Goal: Obtain resource: Download file/media

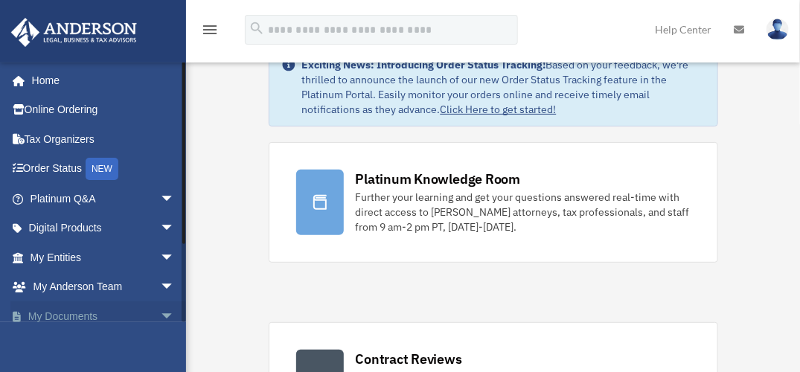
scroll to position [49, 0]
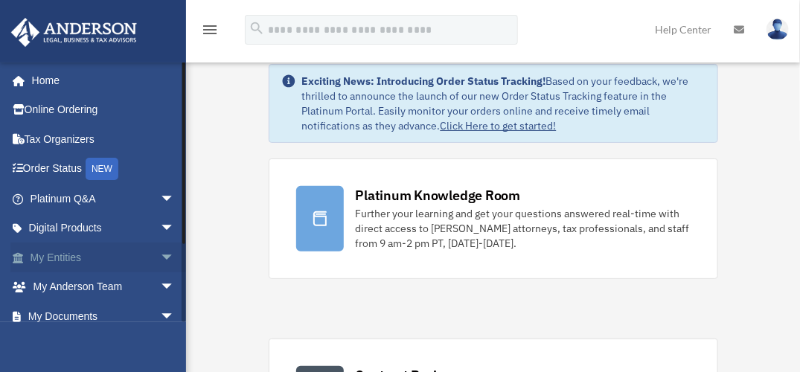
click at [160, 249] on span "arrow_drop_down" at bounding box center [175, 257] width 30 height 30
click at [93, 277] on link "Overview" at bounding box center [109, 287] width 176 height 30
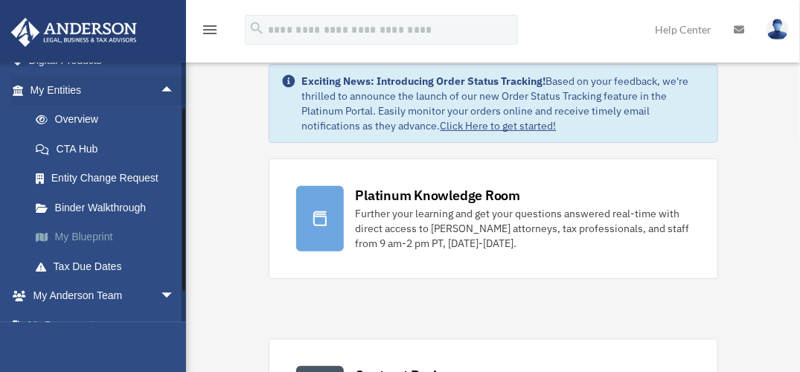
scroll to position [173, 0]
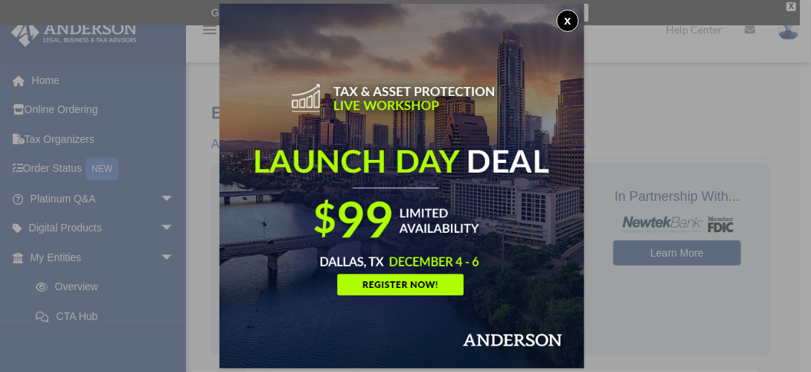
click at [573, 17] on button "x" at bounding box center [567, 21] width 22 height 22
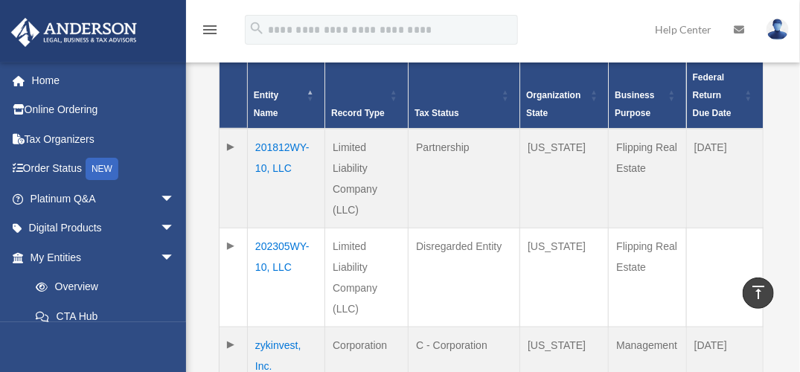
scroll to position [372, 0]
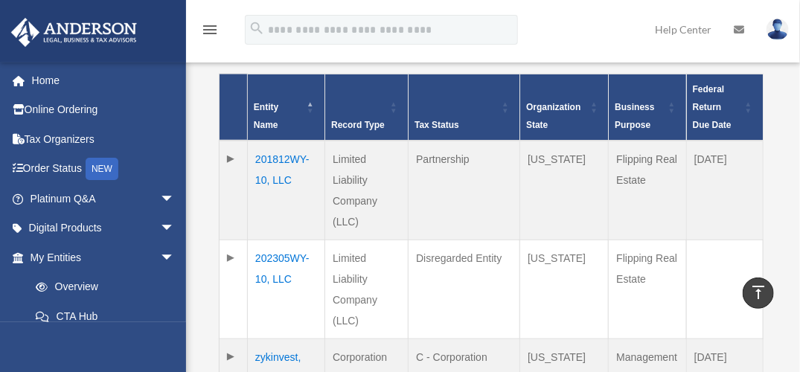
click at [272, 251] on td "202305WY-10, LLC" at bounding box center [286, 289] width 77 height 99
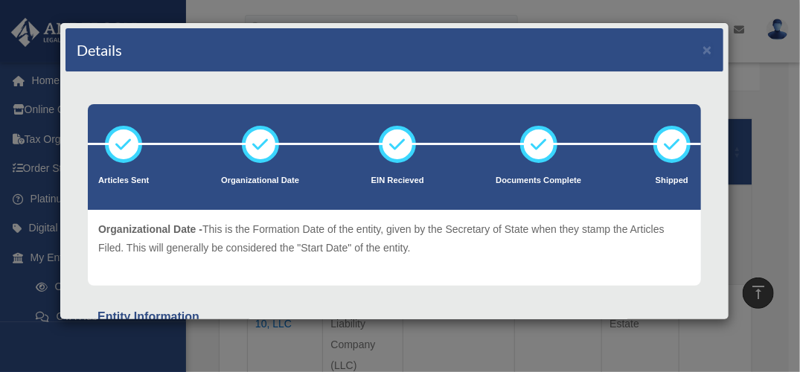
scroll to position [322, 0]
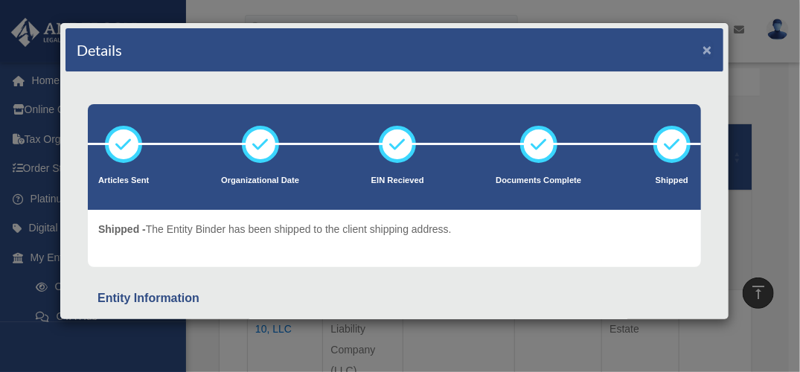
click at [702, 42] on button "×" at bounding box center [707, 50] width 10 height 16
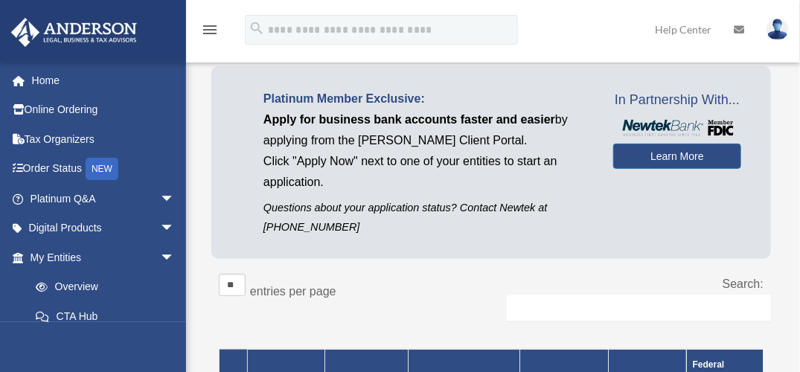
scroll to position [123, 0]
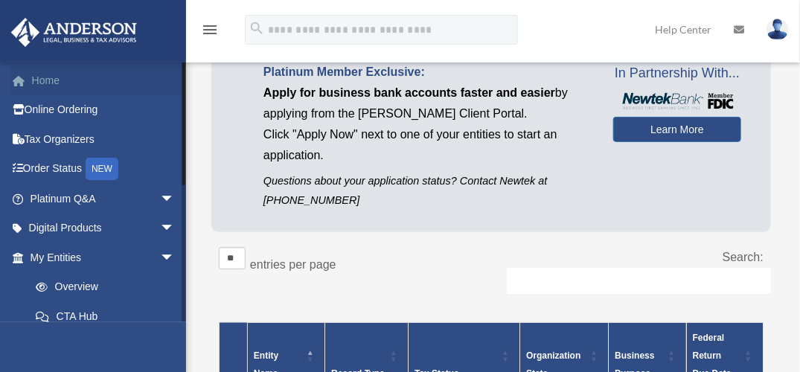
click at [51, 71] on link "Home" at bounding box center [103, 80] width 187 height 30
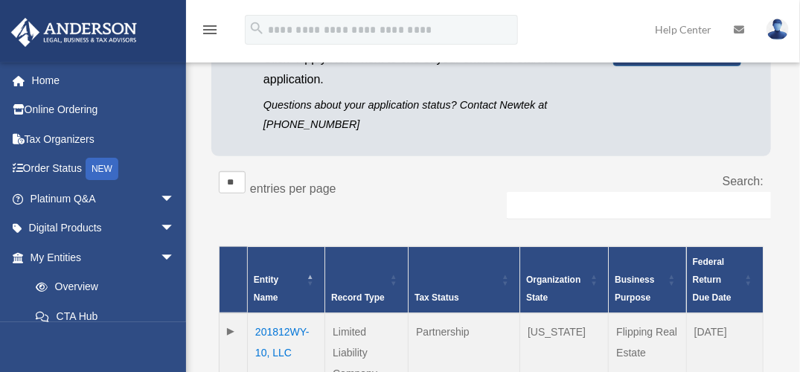
scroll to position [223, 0]
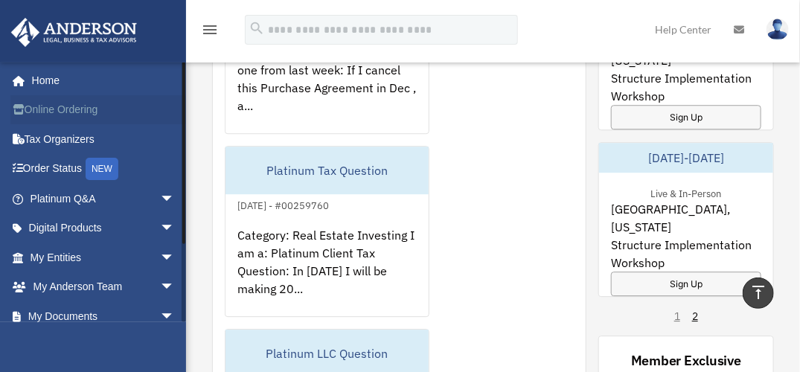
scroll to position [1289, 0]
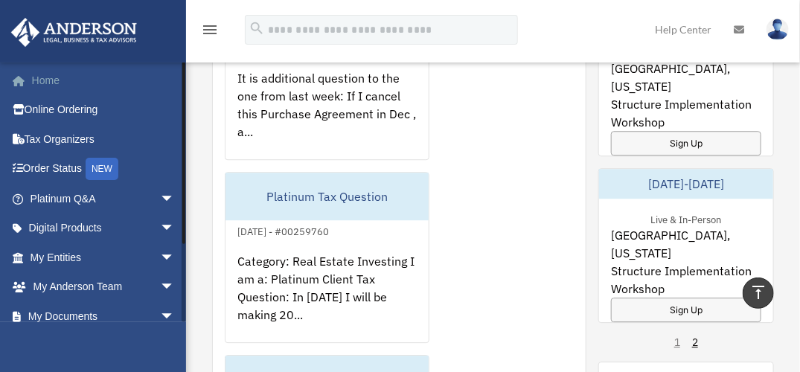
click at [51, 71] on link "Home" at bounding box center [103, 80] width 187 height 30
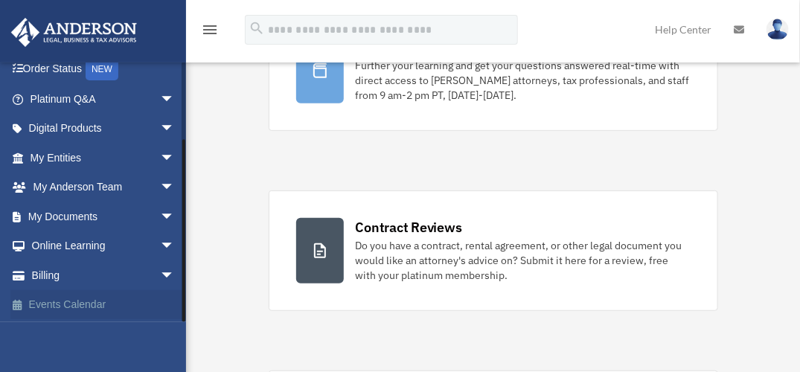
scroll to position [198, 0]
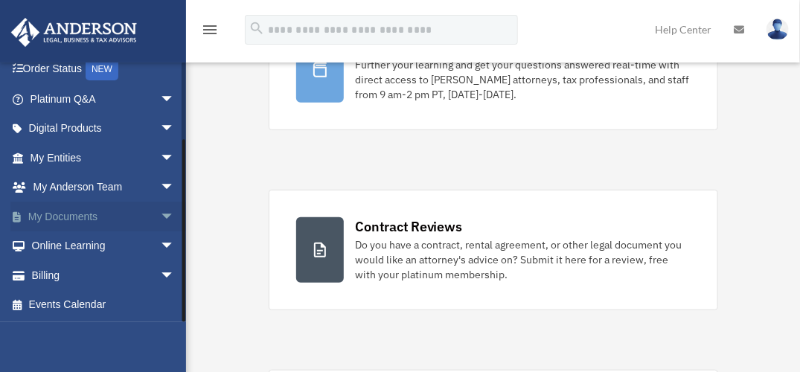
click at [160, 205] on span "arrow_drop_down" at bounding box center [175, 217] width 30 height 30
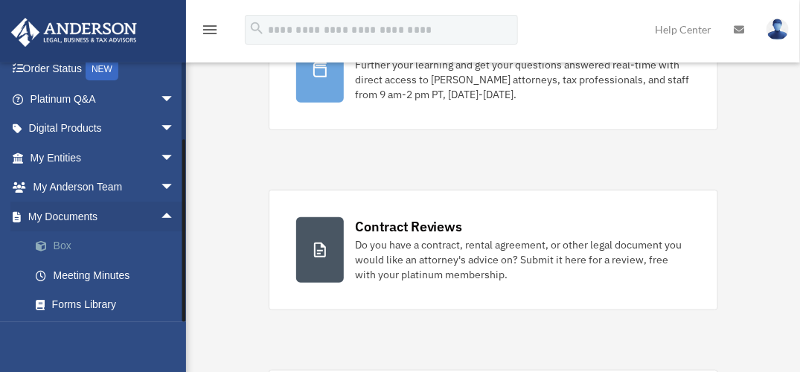
click at [65, 239] on link "Box" at bounding box center [109, 246] width 176 height 30
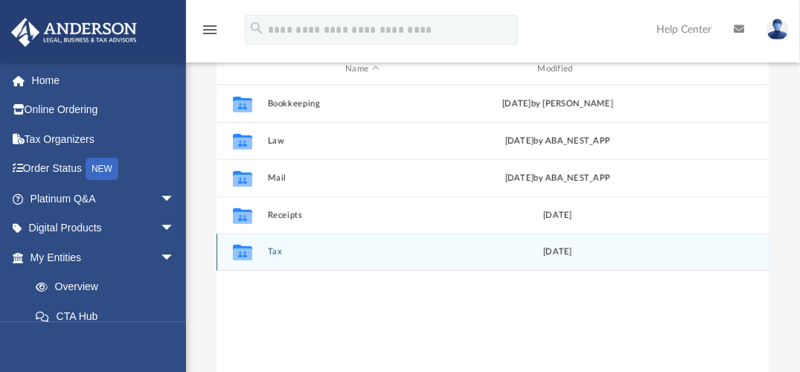
scroll to position [198, 0]
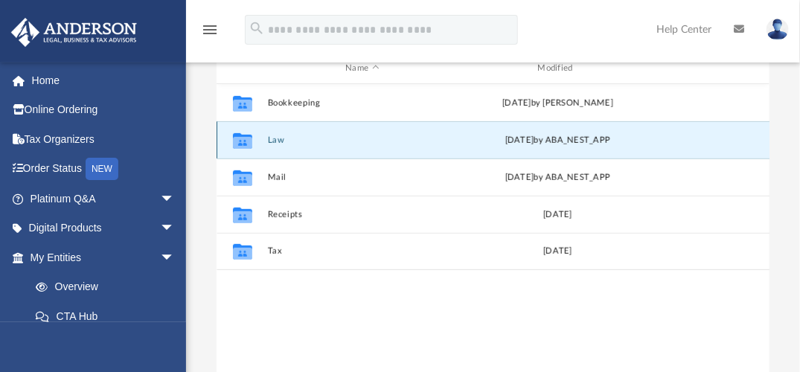
click at [276, 135] on button "Law" at bounding box center [362, 140] width 189 height 10
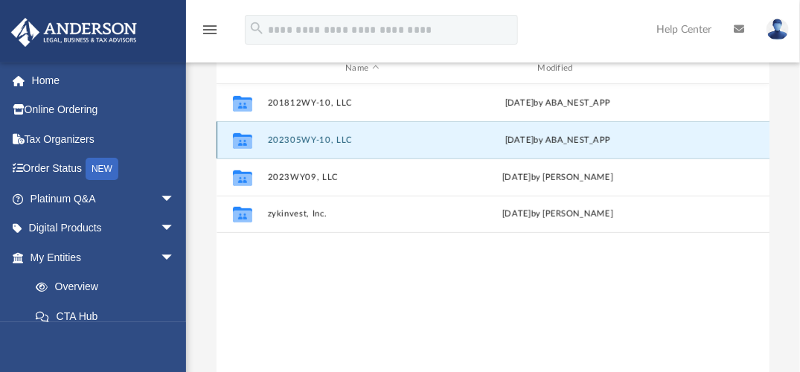
click at [325, 135] on button "202305WY-10, LLC" at bounding box center [362, 140] width 189 height 10
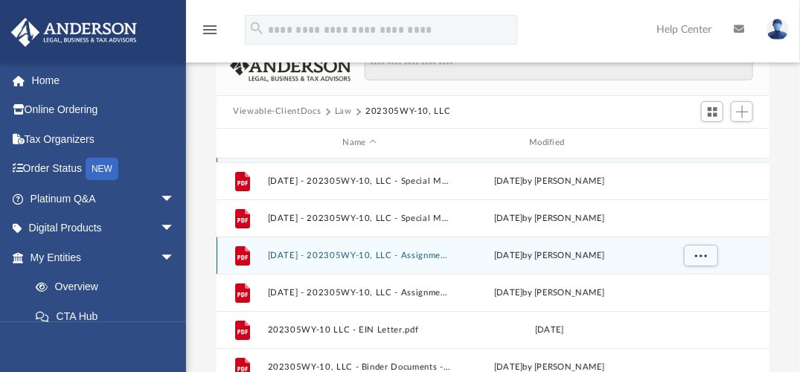
scroll to position [25, 0]
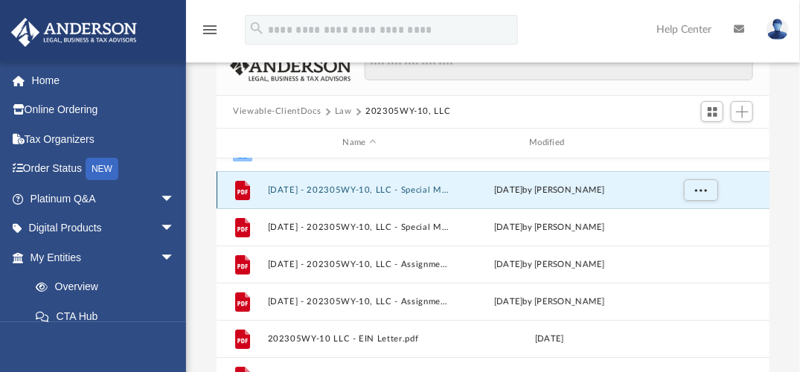
click at [414, 185] on button "[DATE] - 202305WY-10, LLC - Special Members Meeting - DocuSigned.pdf" at bounding box center [360, 189] width 184 height 10
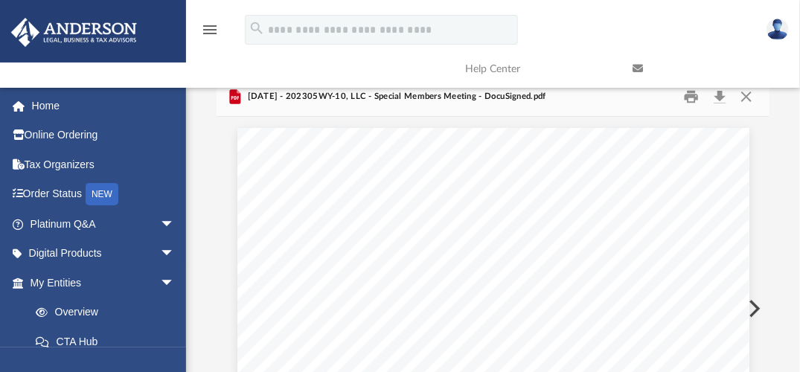
scroll to position [81, 0]
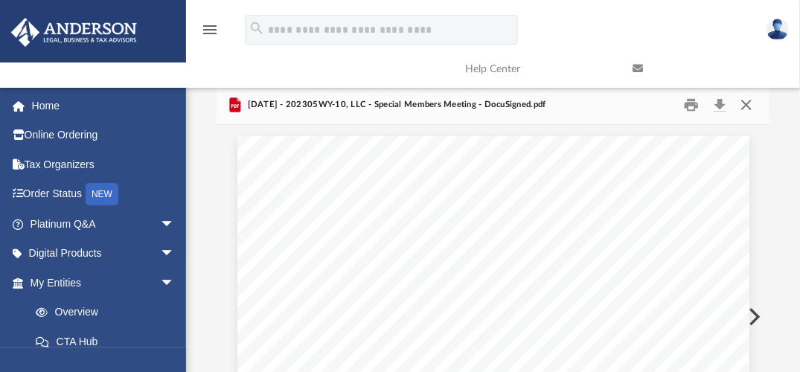
click at [747, 102] on button "Close" at bounding box center [745, 104] width 27 height 23
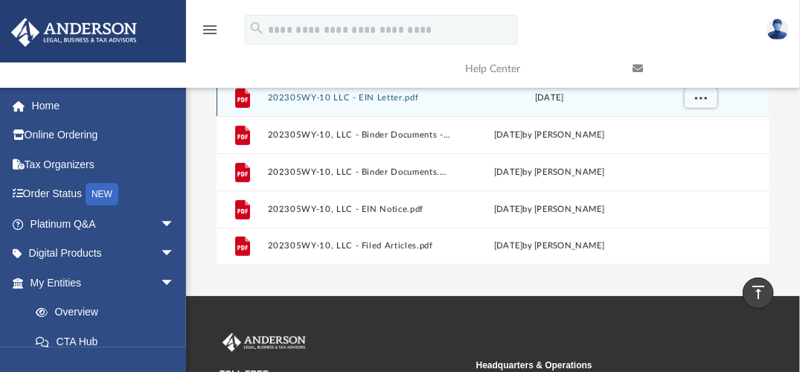
scroll to position [329, 0]
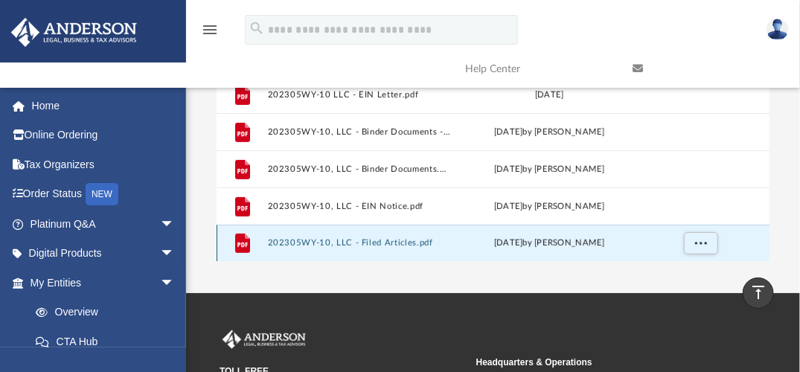
click at [396, 238] on button "202305WY-10, LLC - Filed Articles.pdf" at bounding box center [360, 243] width 184 height 10
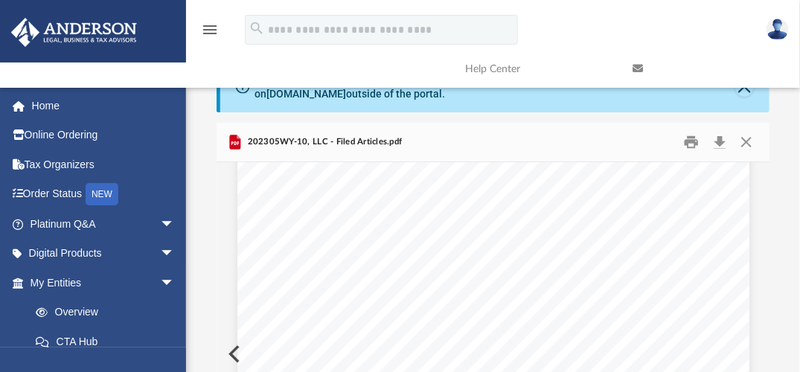
scroll to position [74, 0]
click at [689, 136] on button "Print" at bounding box center [691, 141] width 30 height 23
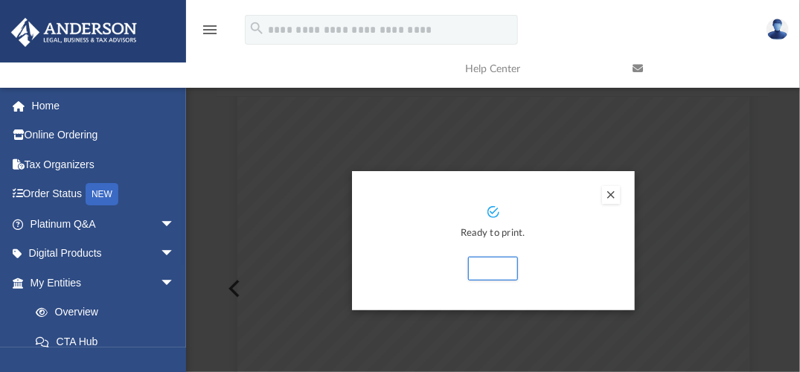
scroll to position [143, 0]
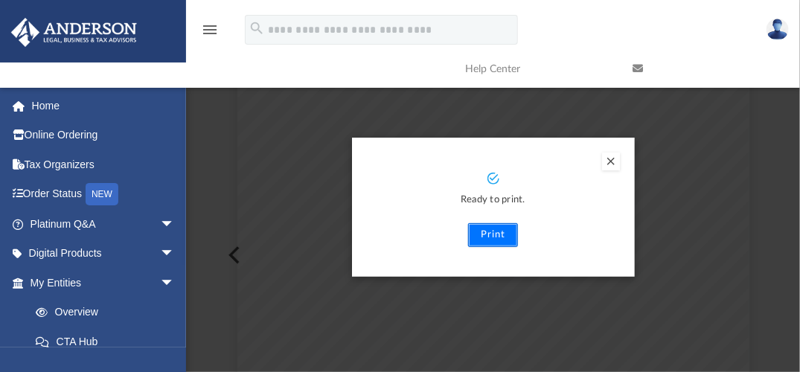
click at [488, 228] on button "Print" at bounding box center [493, 235] width 50 height 24
